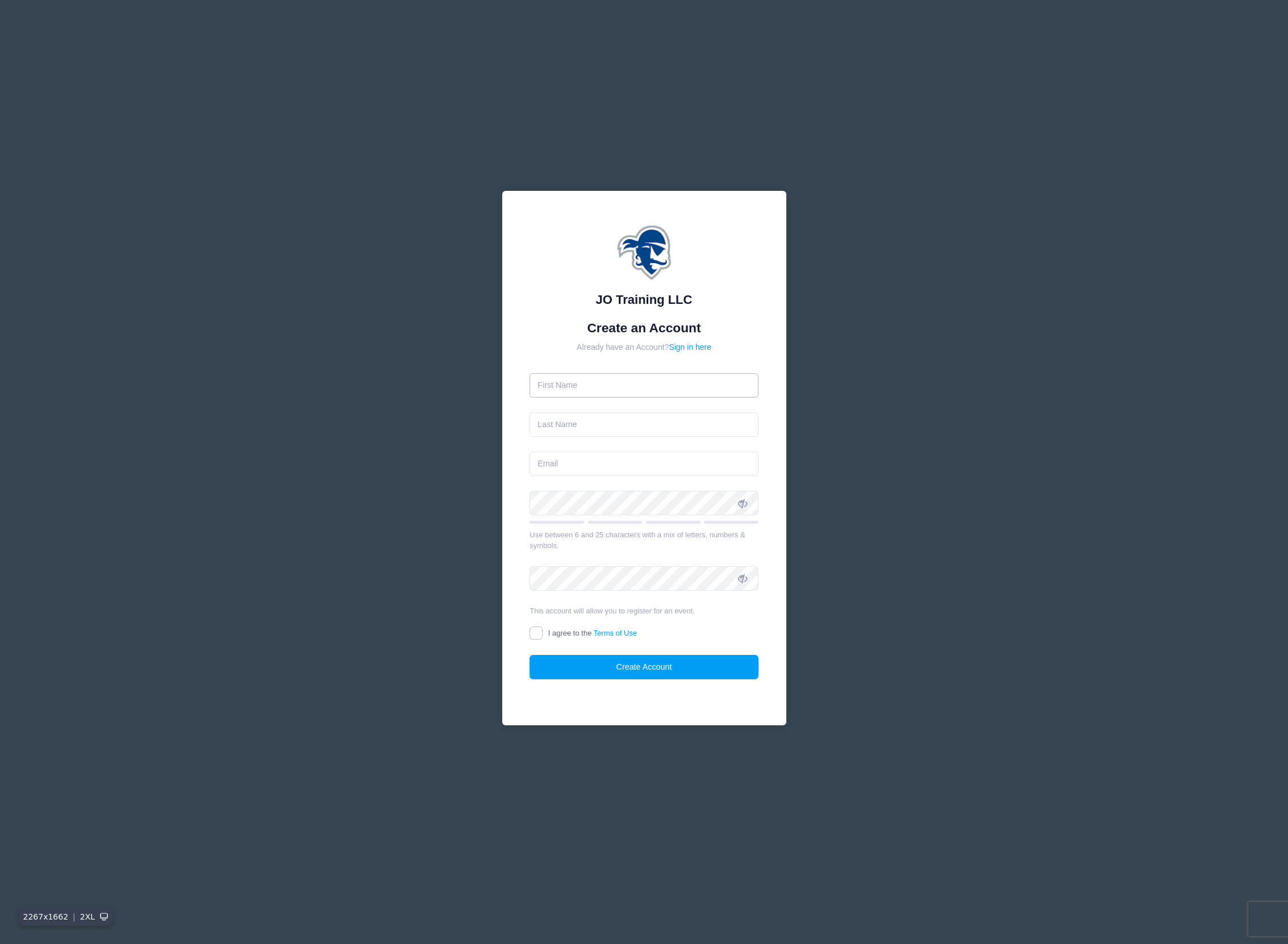
click at [665, 388] on input "text" at bounding box center [644, 385] width 229 height 24
type input "[PERSON_NAME]"
type input "c"
type input "[PERSON_NAME]"
type input "[EMAIL_ADDRESS][DOMAIN_NAME]"
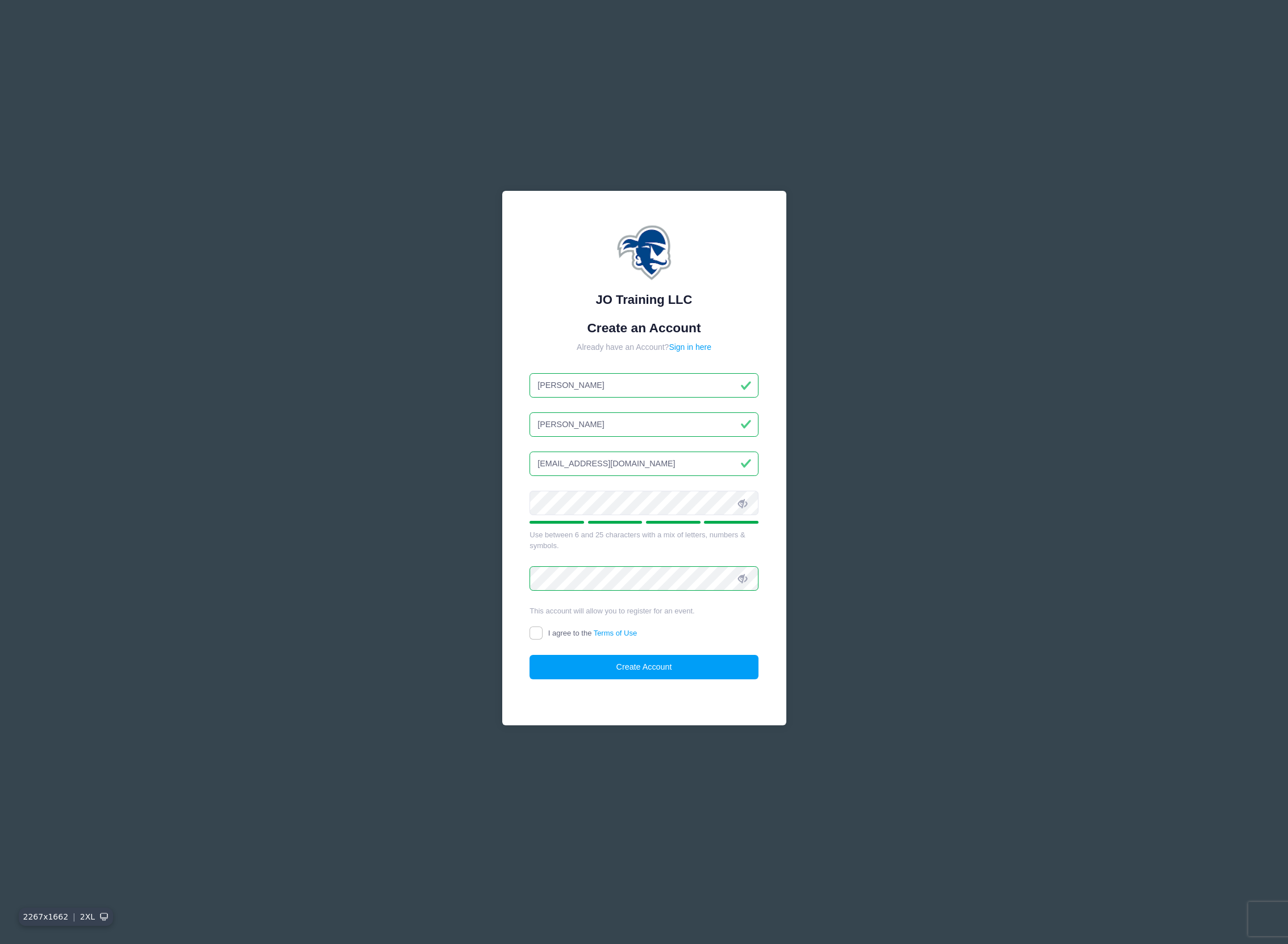
click at [569, 638] on label "I agree to the Terms of Use" at bounding box center [583, 633] width 108 height 12
click at [543, 638] on input "I agree to the Terms of Use" at bounding box center [536, 633] width 13 height 13
checkbox input "true"
click at [637, 664] on button "Create Account" at bounding box center [644, 667] width 229 height 24
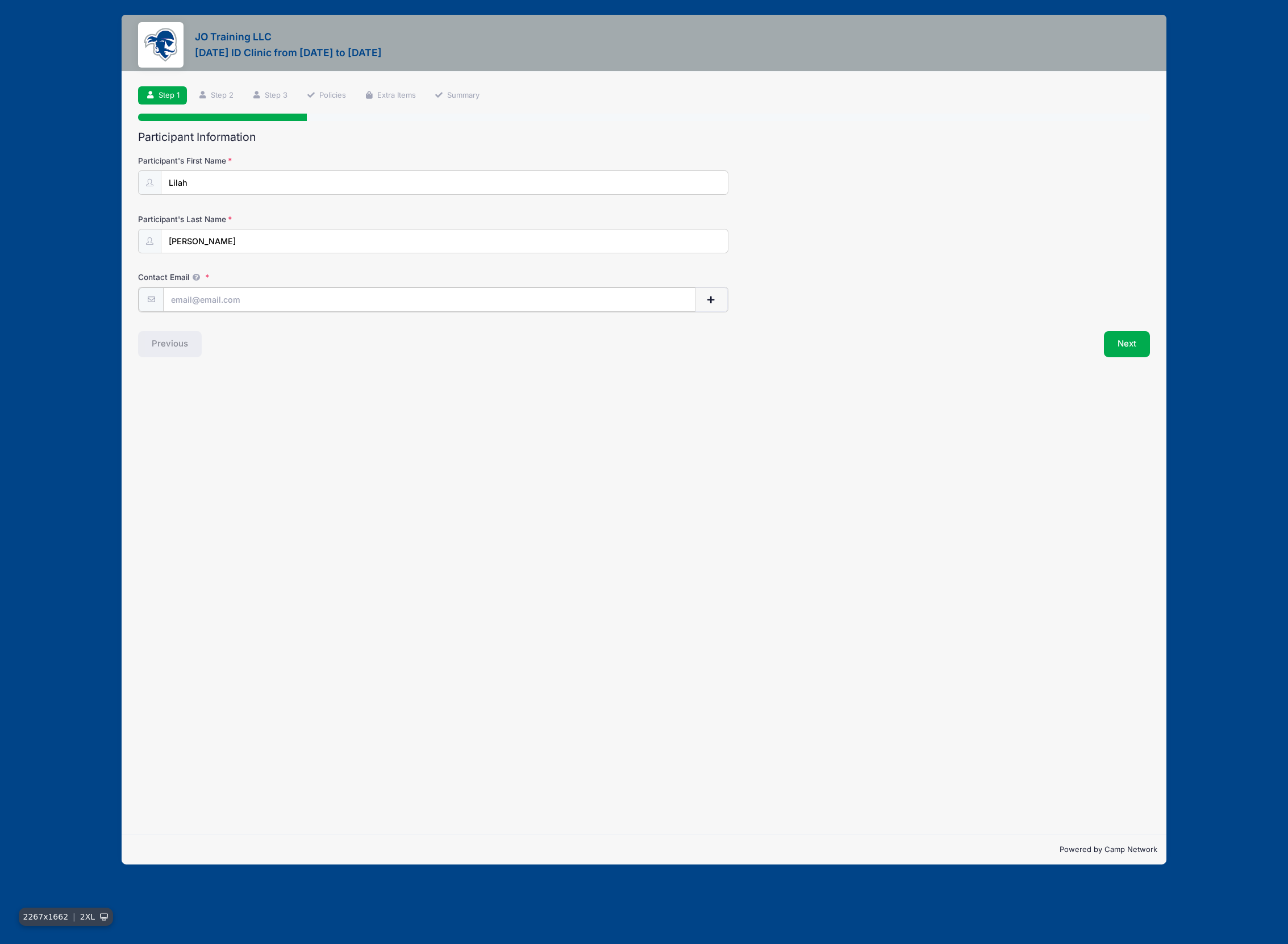
click at [534, 303] on input "Contact Email" at bounding box center [429, 299] width 532 height 24
type input "[EMAIL_ADDRESS][DOMAIN_NAME]"
click at [1137, 344] on button "Next" at bounding box center [1127, 343] width 46 height 26
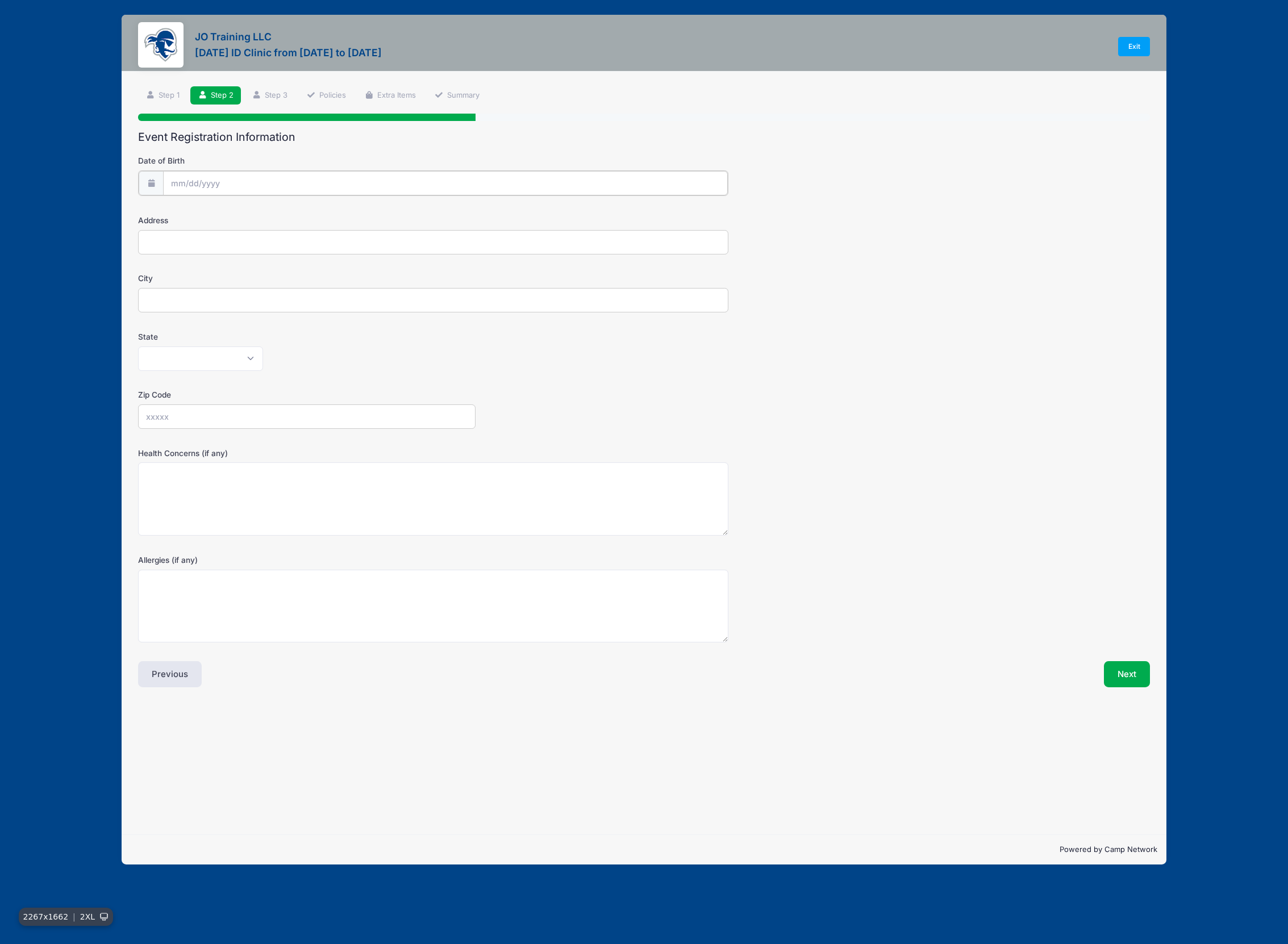
click at [356, 183] on input "Date of Birth" at bounding box center [445, 183] width 564 height 24
click at [286, 183] on input "Date of Birth" at bounding box center [445, 183] width 564 height 24
click at [268, 216] on input "2025" at bounding box center [269, 213] width 37 height 17
type input "2010"
click at [178, 210] on icon at bounding box center [180, 213] width 7 height 7
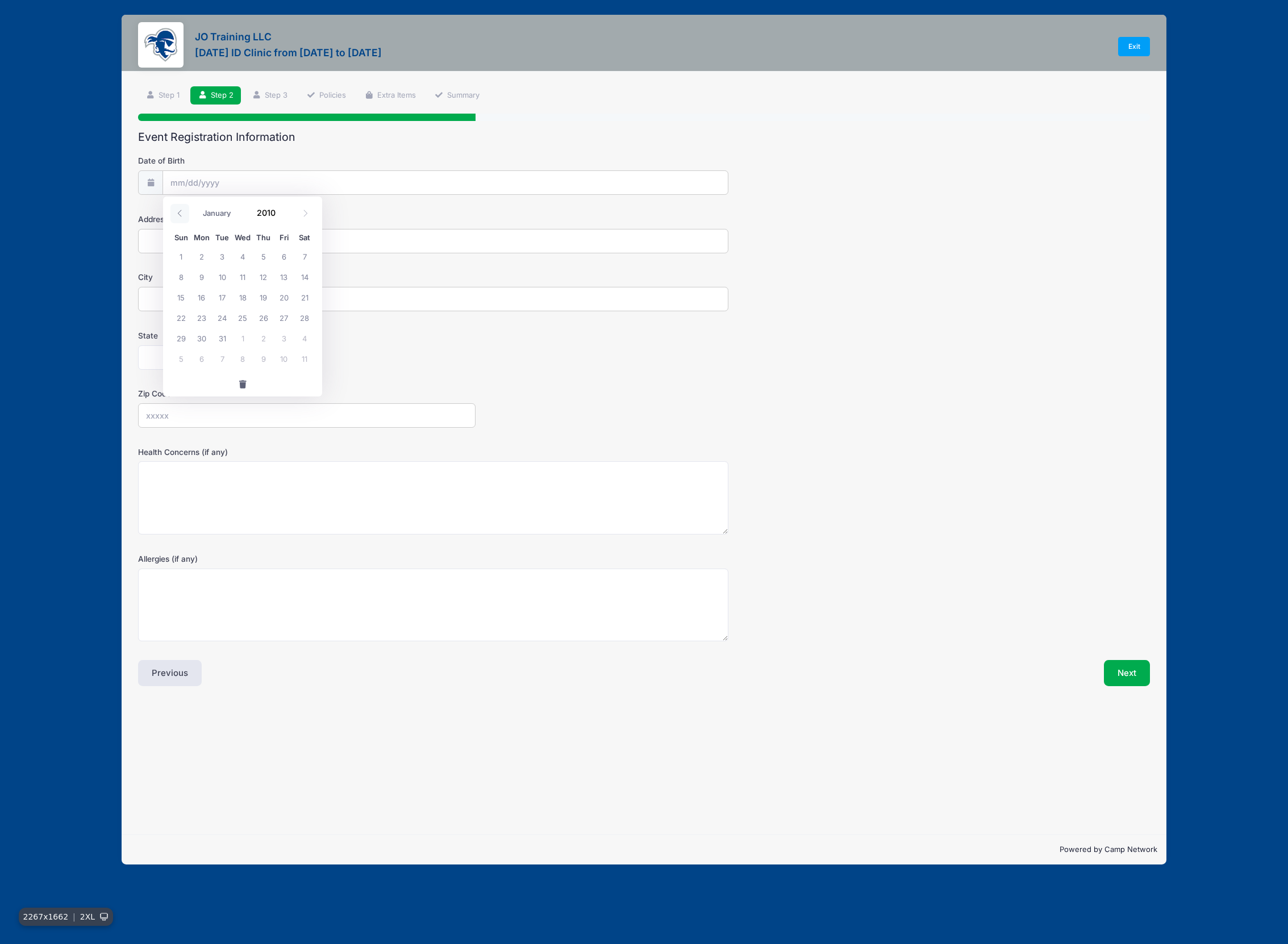
select select "6"
click at [260, 297] on span "15" at bounding box center [264, 297] width 20 height 20
type input "[DATE]"
click at [327, 244] on input "Address" at bounding box center [433, 241] width 590 height 24
type input "[STREET_ADDRESS]"
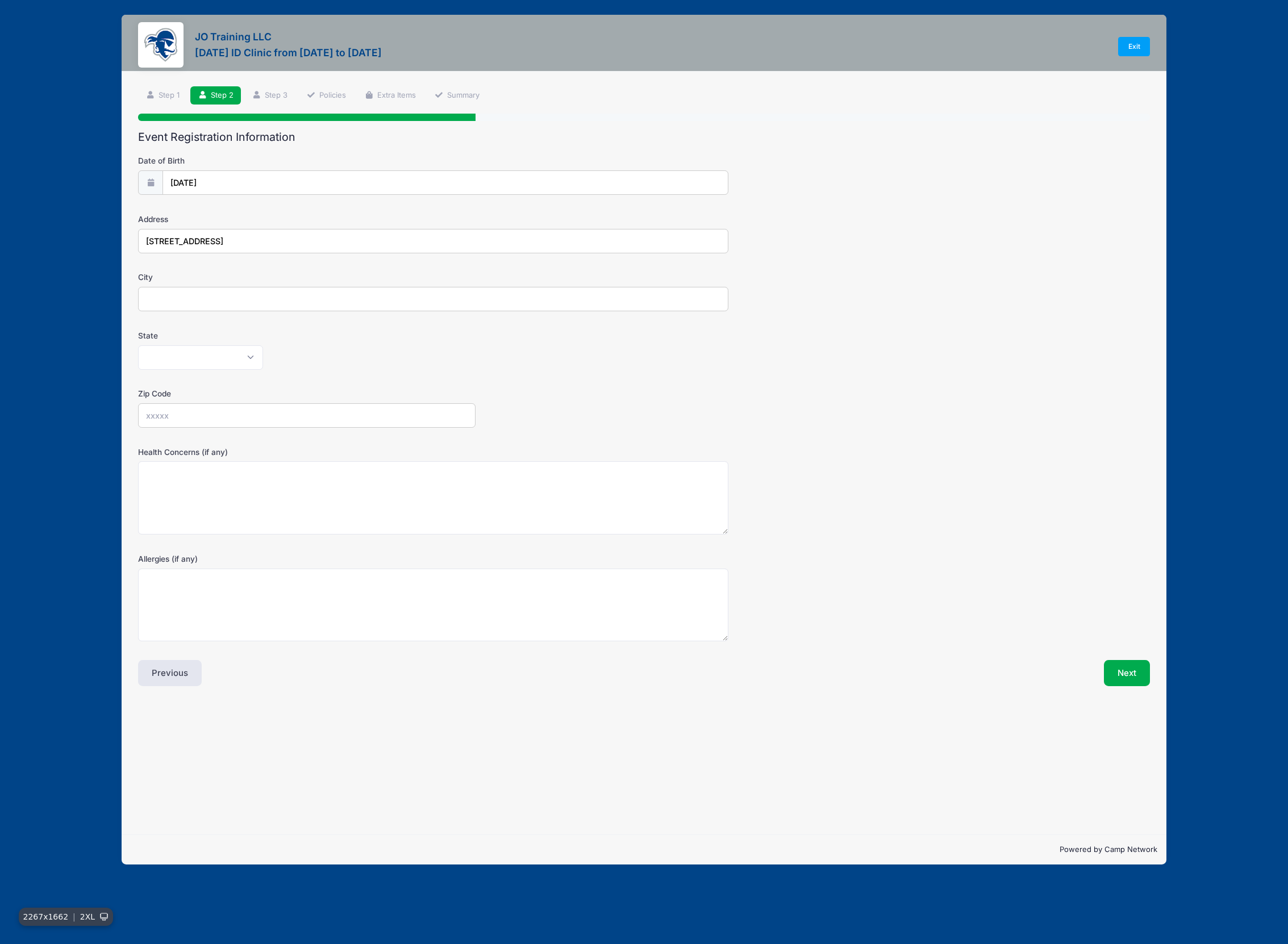
type input "Marlboro"
select select "NJ"
type input "07746"
click at [1141, 674] on button "Next" at bounding box center [1127, 673] width 46 height 26
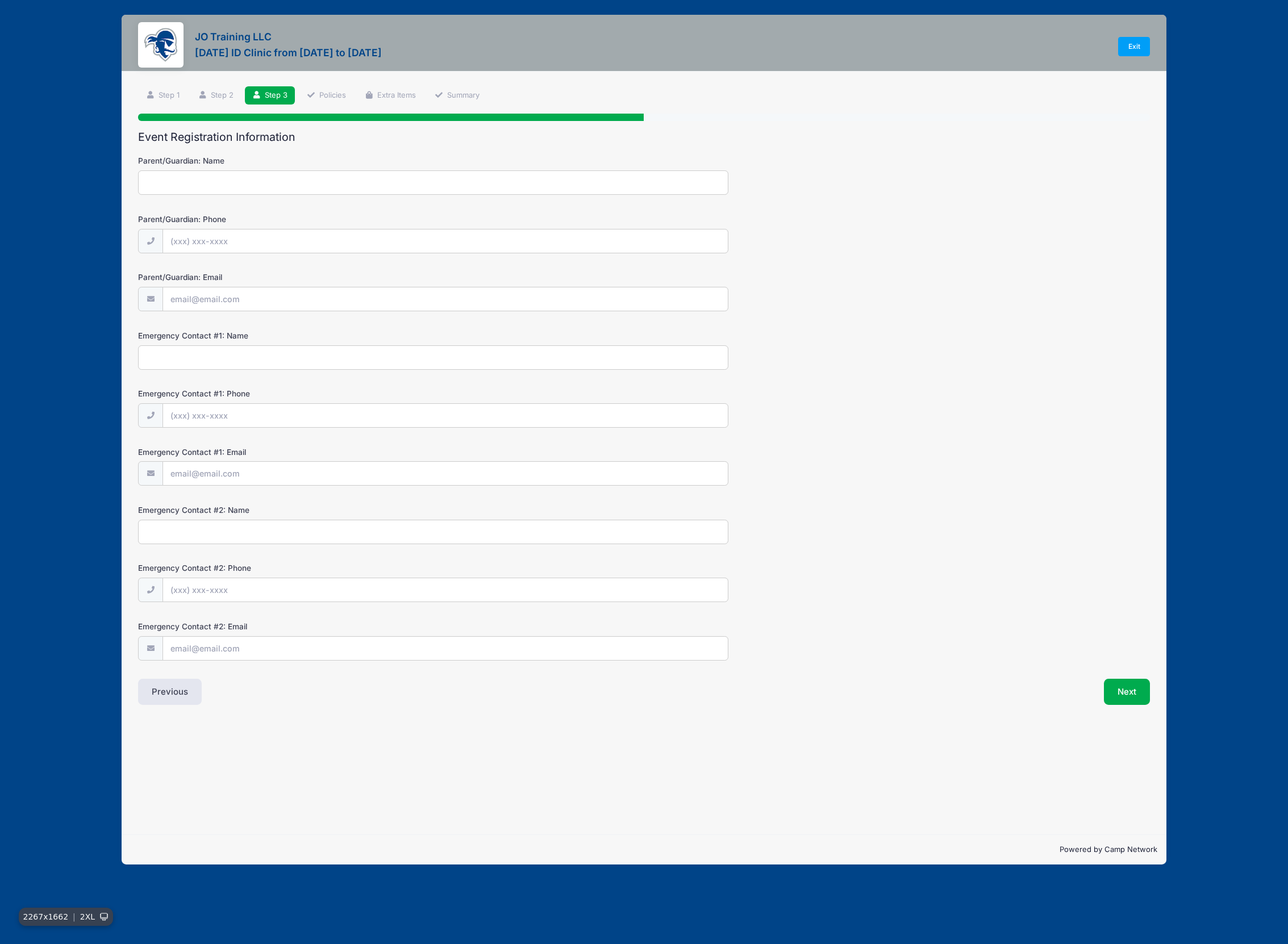
click at [524, 178] on input "Parent/Guardian: Name" at bounding box center [433, 183] width 590 height 24
type input "[PERSON_NAME]"
type input "[PHONE_NUMBER]"
type input "[EMAIL_ADDRESS][DOMAIN_NAME]"
type input "[PERSON_NAME]"
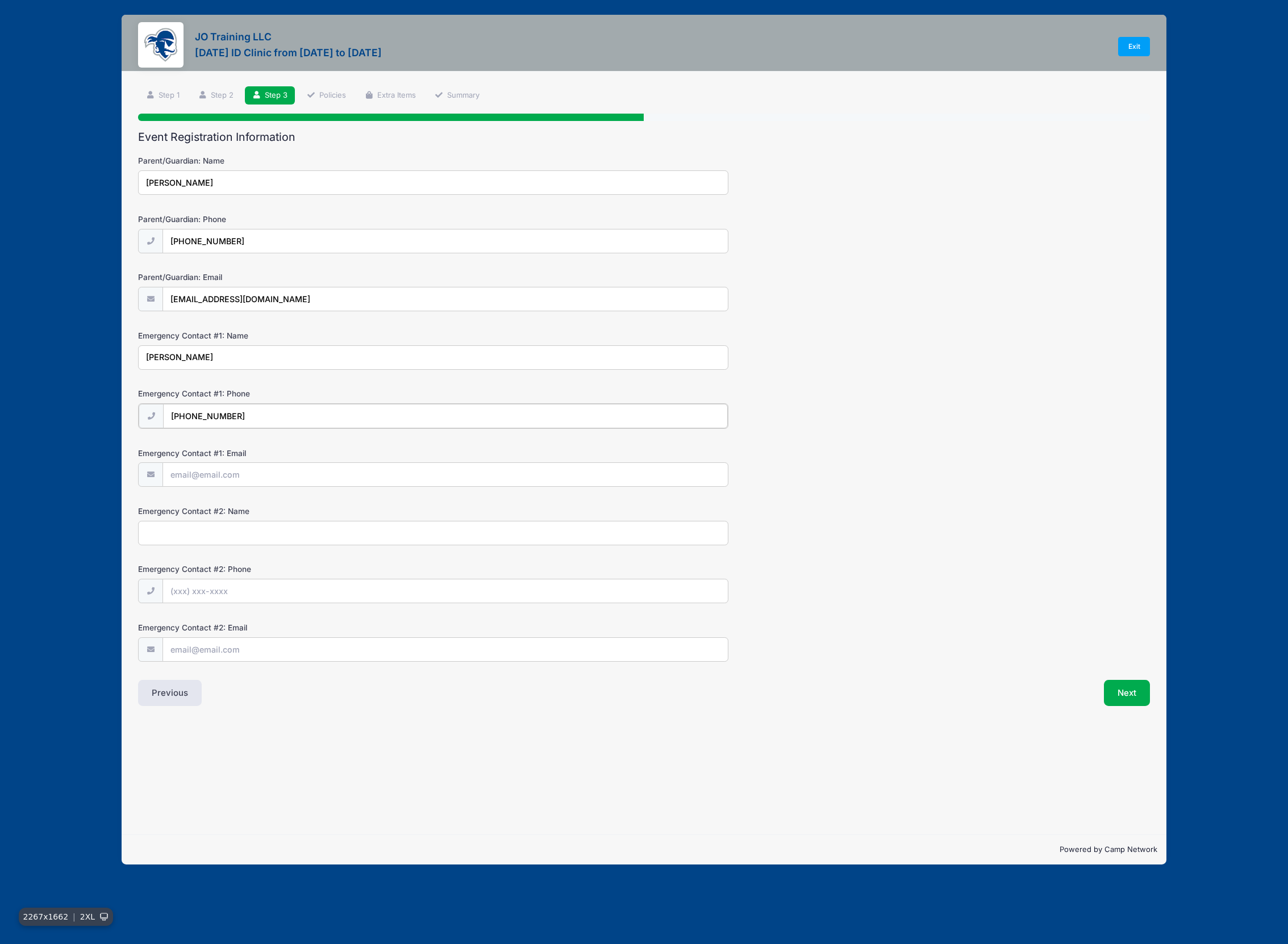
type input "[PHONE_NUMBER]"
type input "[EMAIL_ADDRESS][DOMAIN_NAME]"
type input "[PERSON_NAME]"
type input "(0"
click at [196, 589] on input "[PHONE_NUMBER]" at bounding box center [445, 590] width 564 height 24
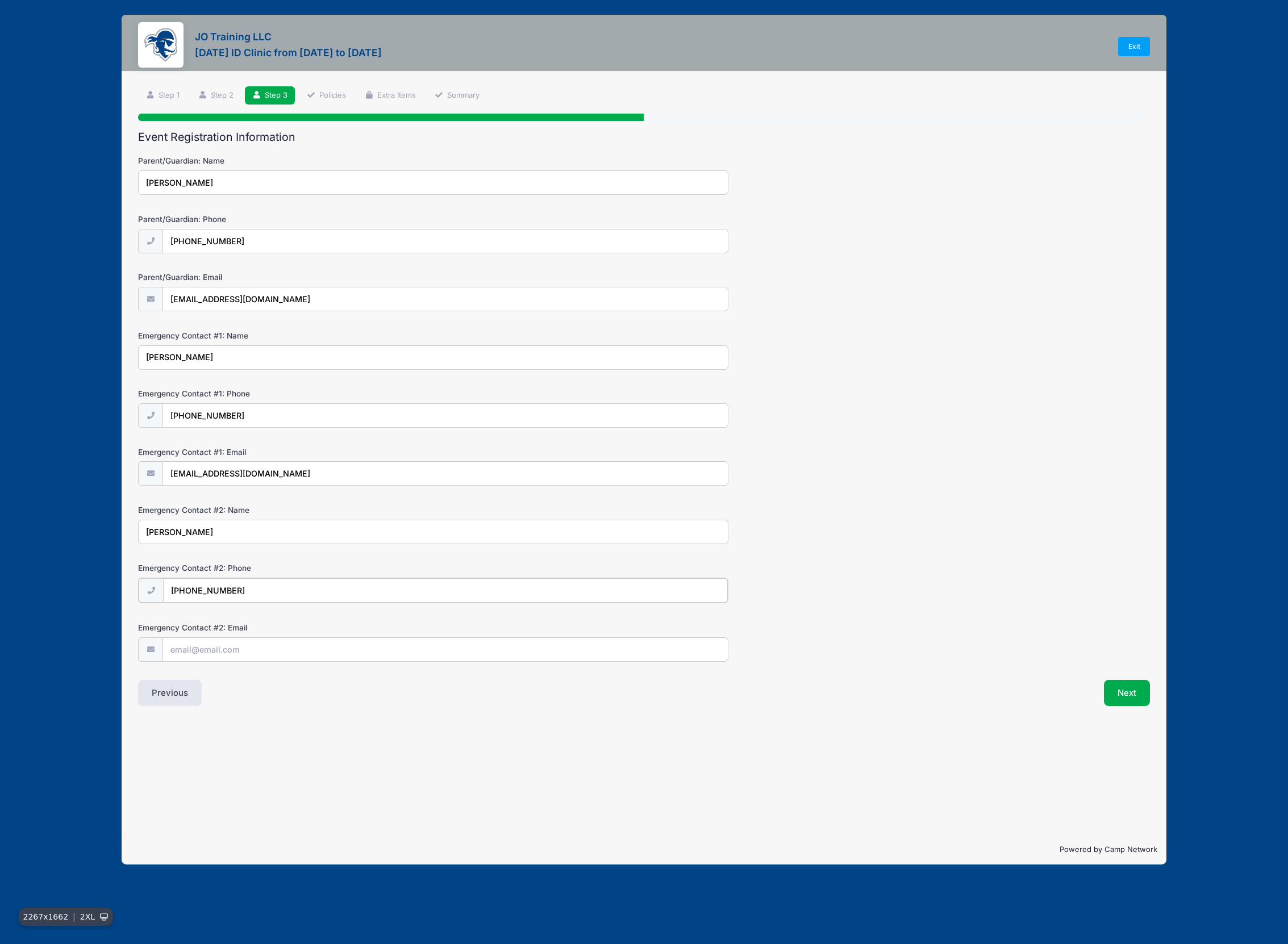
type input "[PHONE_NUMBER]"
type input "[EMAIL_ADDRESS][DOMAIN_NAME]"
click at [1120, 687] on button "Next" at bounding box center [1127, 692] width 46 height 26
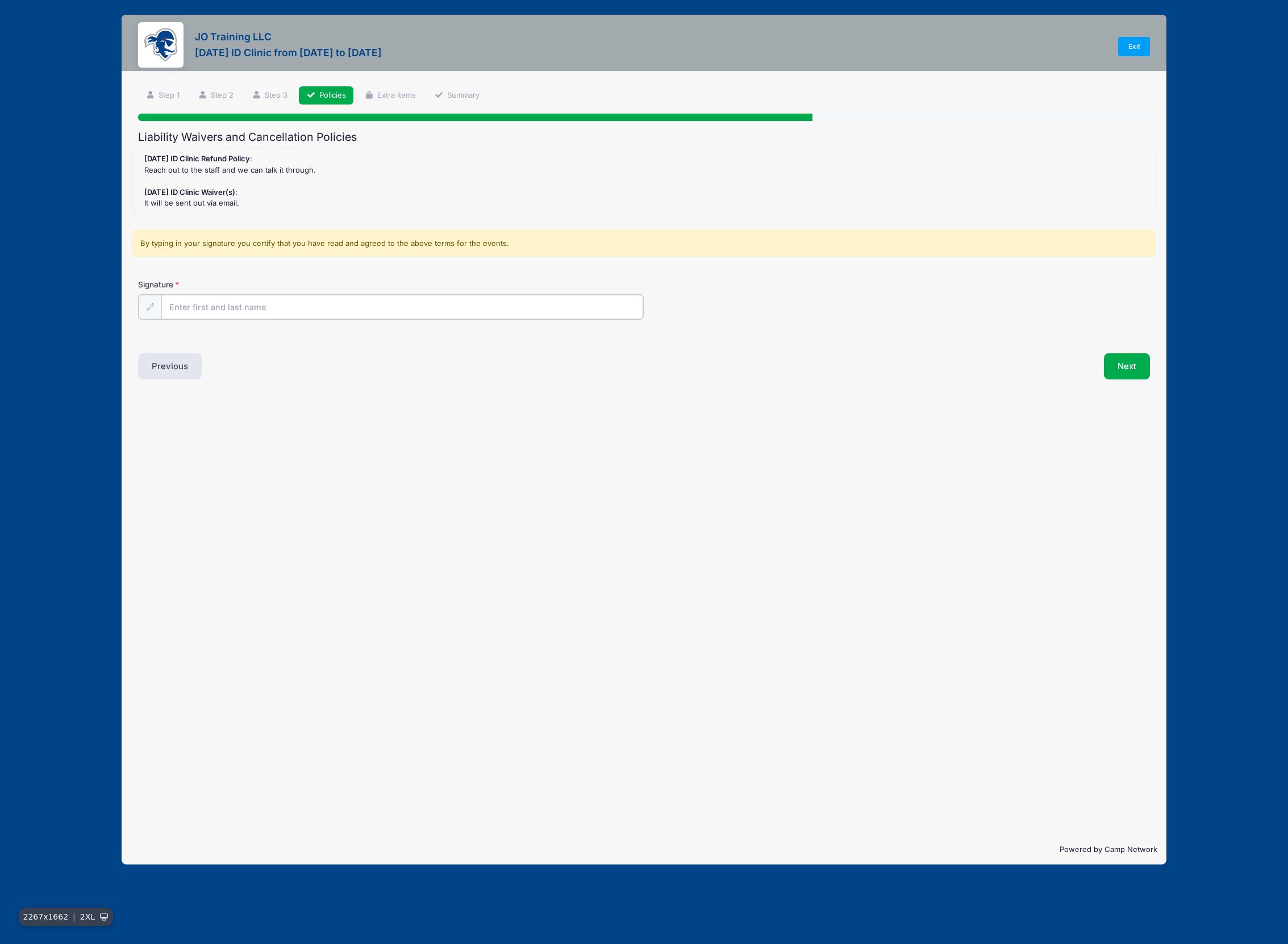
click at [364, 305] on input "Signature" at bounding box center [402, 307] width 482 height 24
type input "[PERSON_NAME]"
click at [1114, 365] on button "Next" at bounding box center [1127, 365] width 46 height 26
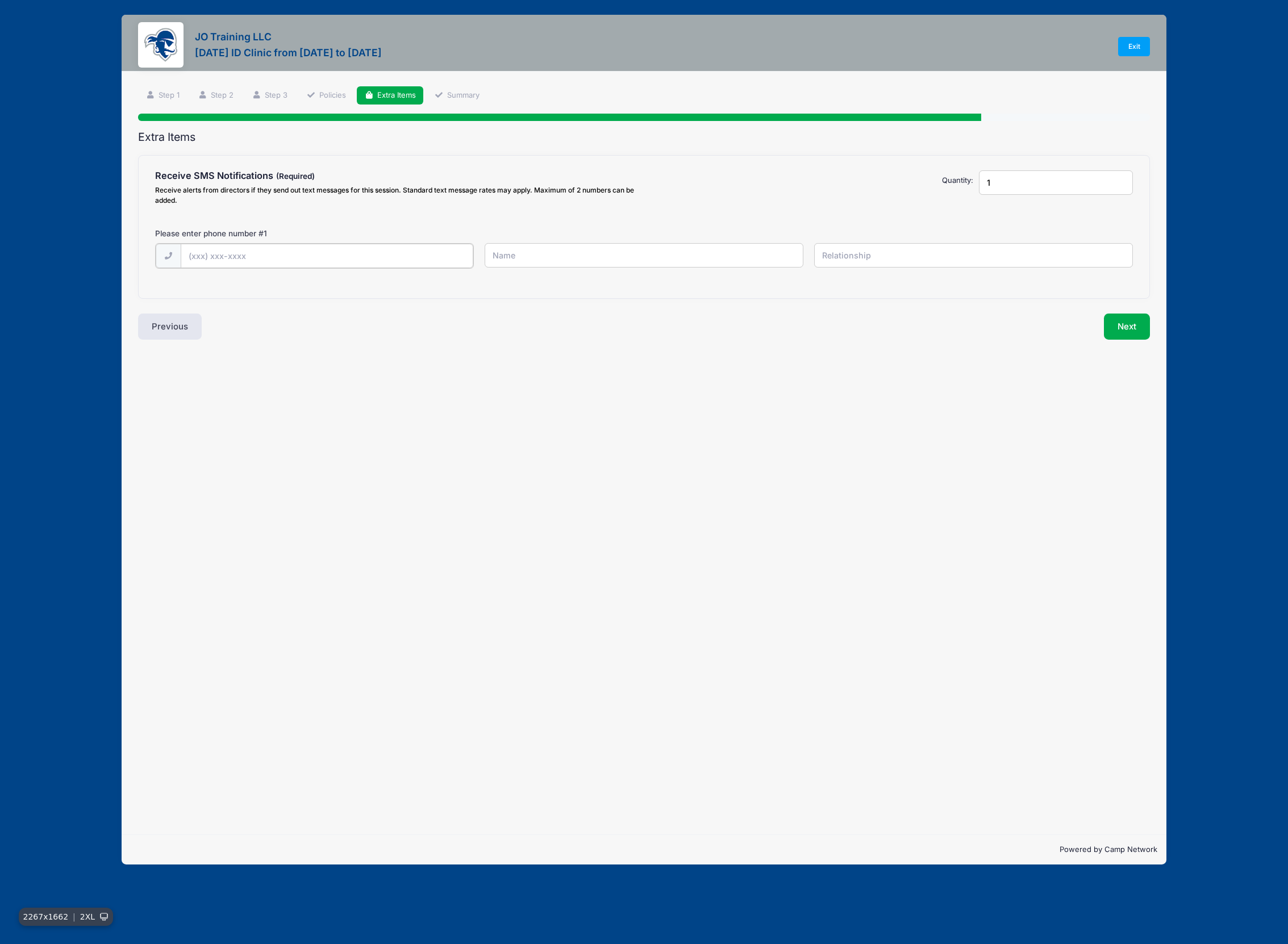
click at [0, 0] on input "text" at bounding box center [0, 0] width 0 height 0
type input "[PHONE_NUMBER]"
type input "[PERSON_NAME]"
type input "n"
type input "Father"
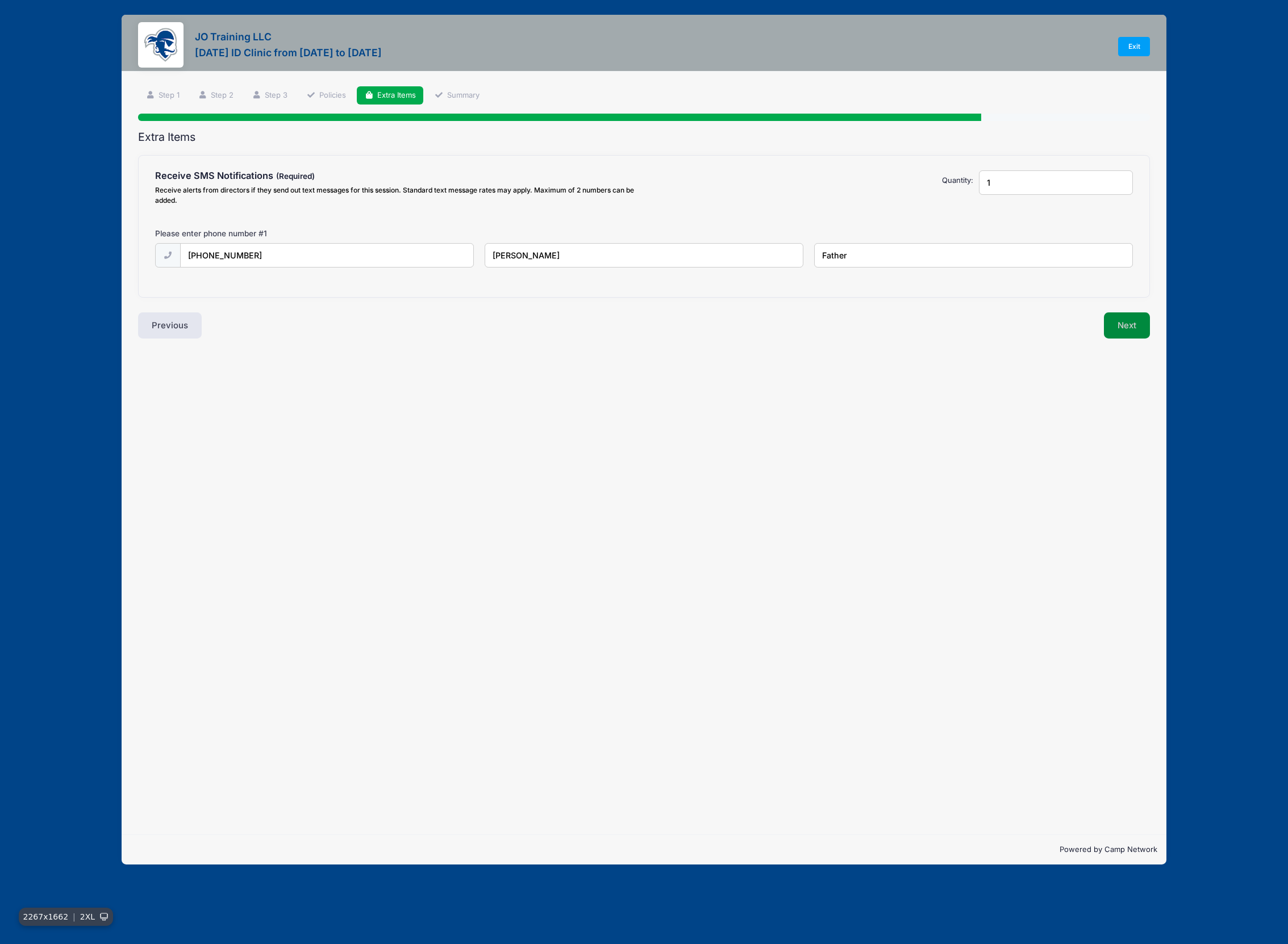
click at [1124, 322] on button "Next" at bounding box center [1127, 325] width 46 height 26
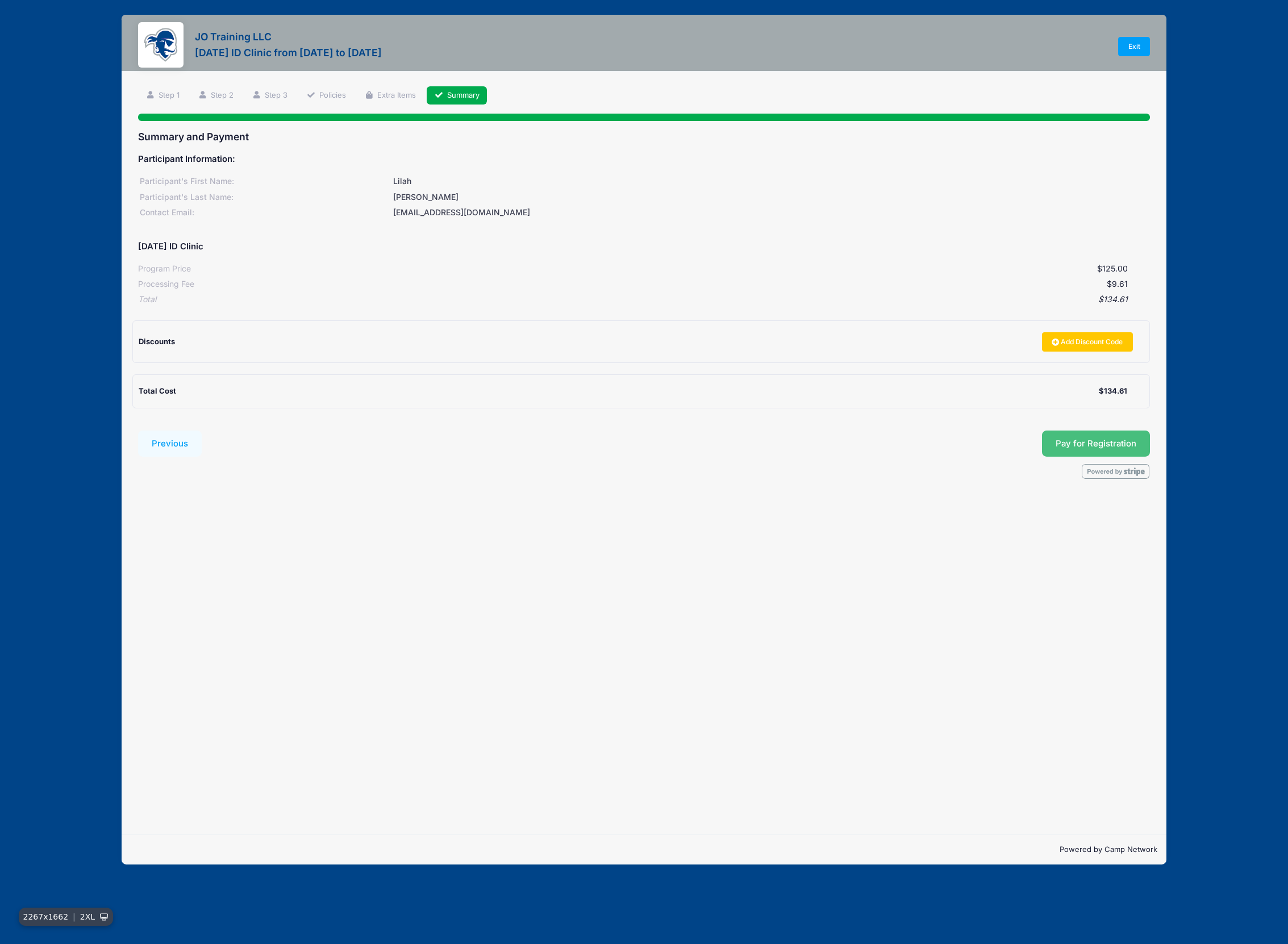
click at [1122, 444] on span "Pay for Registration" at bounding box center [1096, 443] width 81 height 10
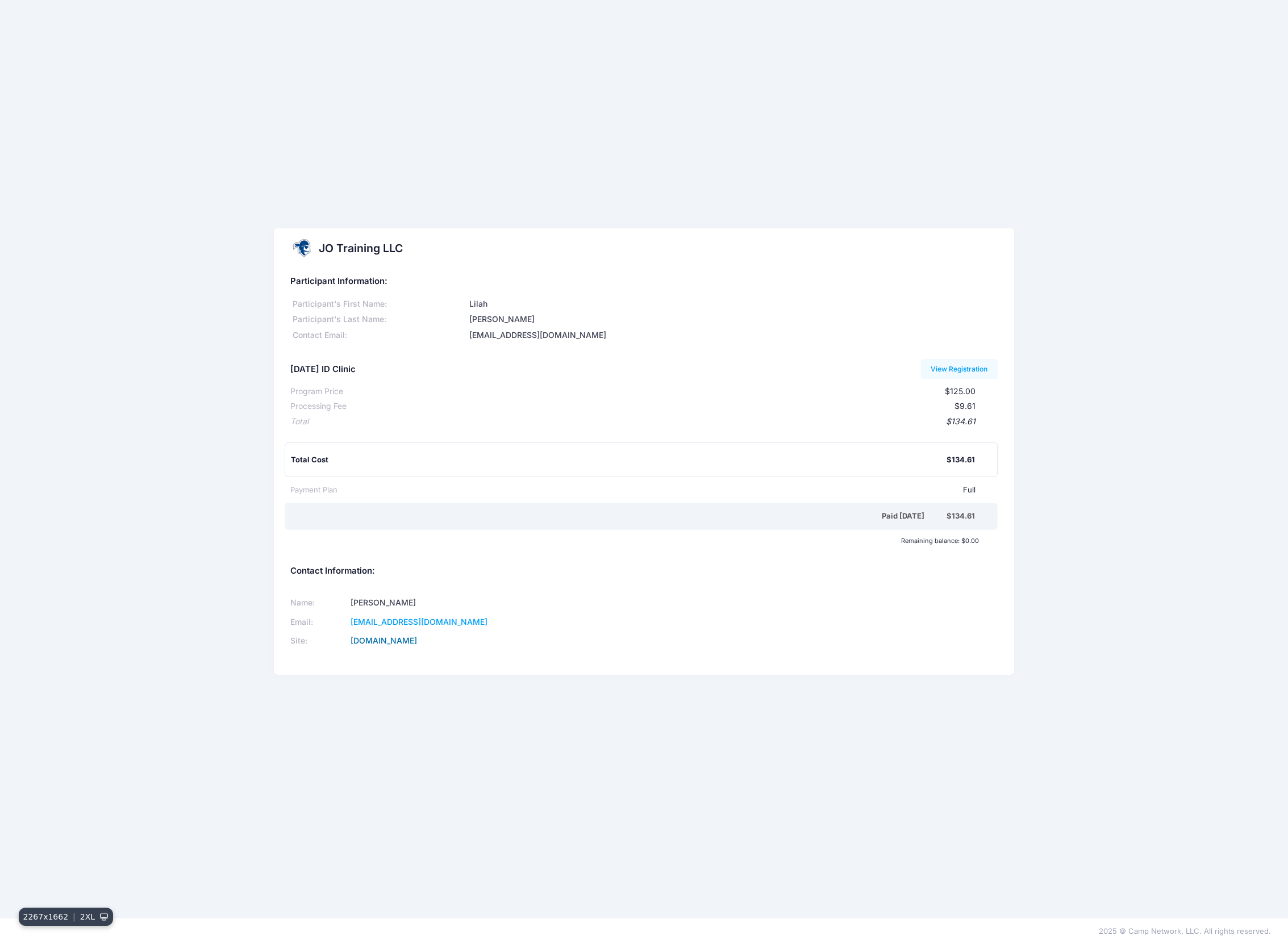
click at [417, 642] on link "setonhallwomenssoccercamps.com" at bounding box center [384, 641] width 67 height 10
